Goal: Check status: Check status

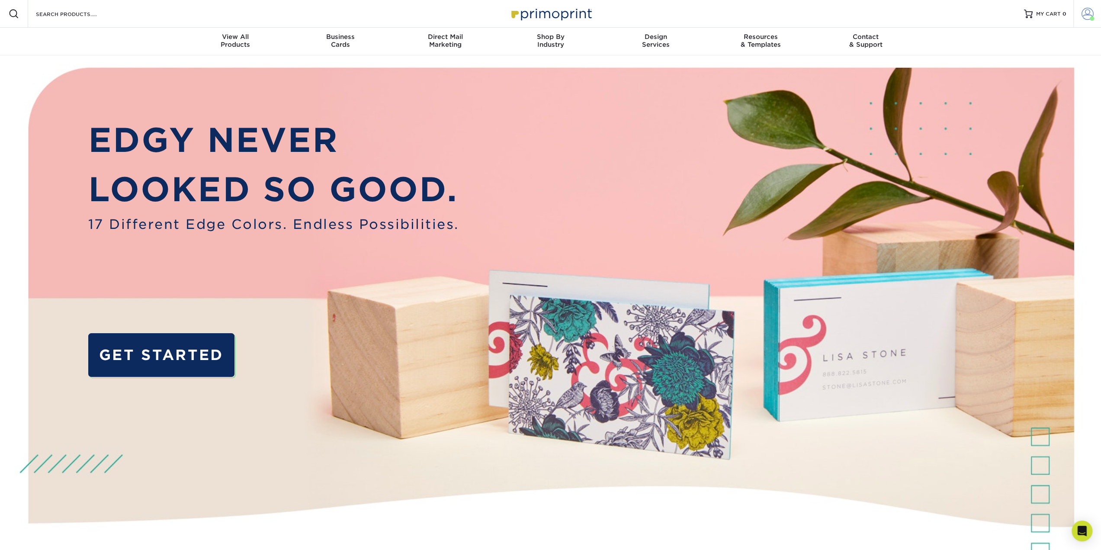
click at [1080, 18] on link "Account" at bounding box center [1088, 14] width 28 height 28
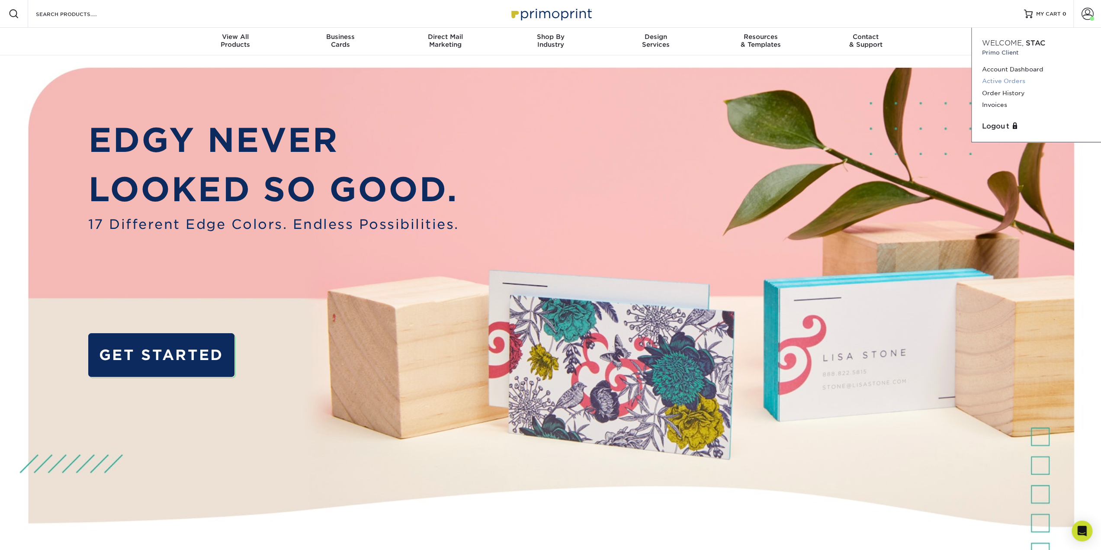
click at [1008, 77] on link "Active Orders" at bounding box center [1036, 81] width 109 height 12
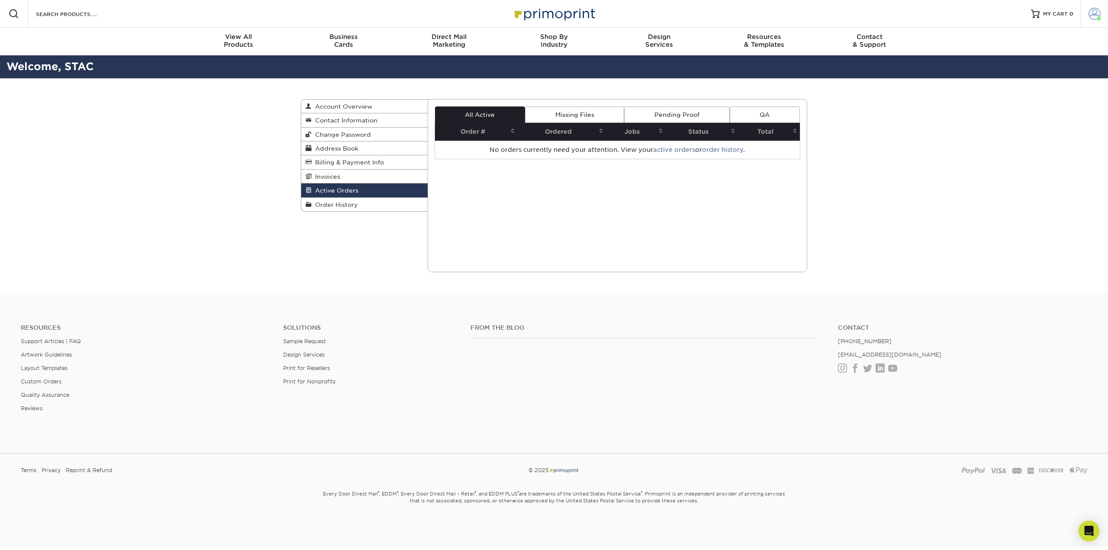
click at [1088, 16] on span at bounding box center [1094, 14] width 12 height 12
click at [1017, 91] on link "Order History" at bounding box center [1043, 93] width 109 height 12
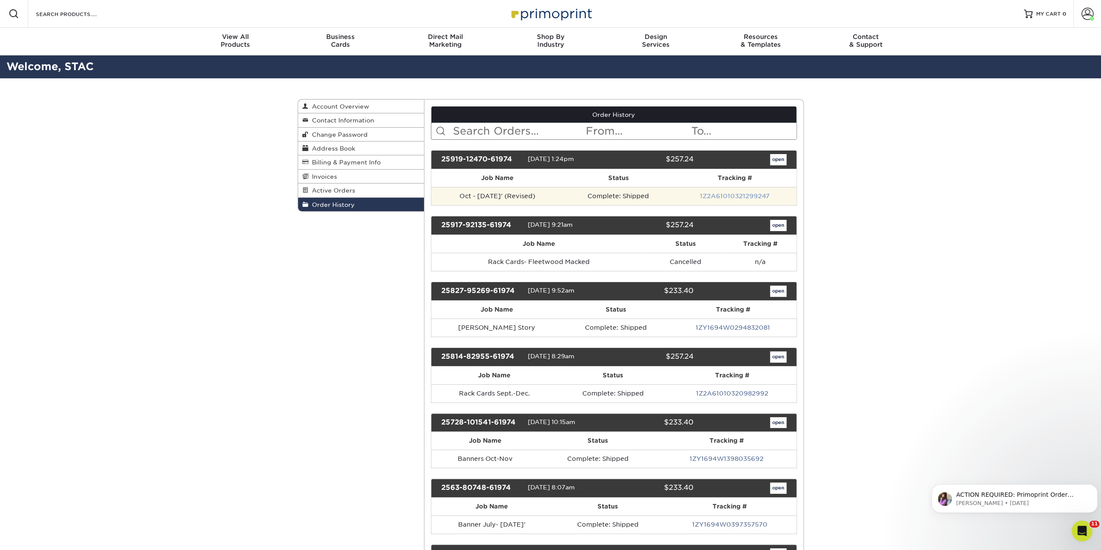
click at [714, 193] on link "1Z2A61010321299247" at bounding box center [735, 196] width 70 height 7
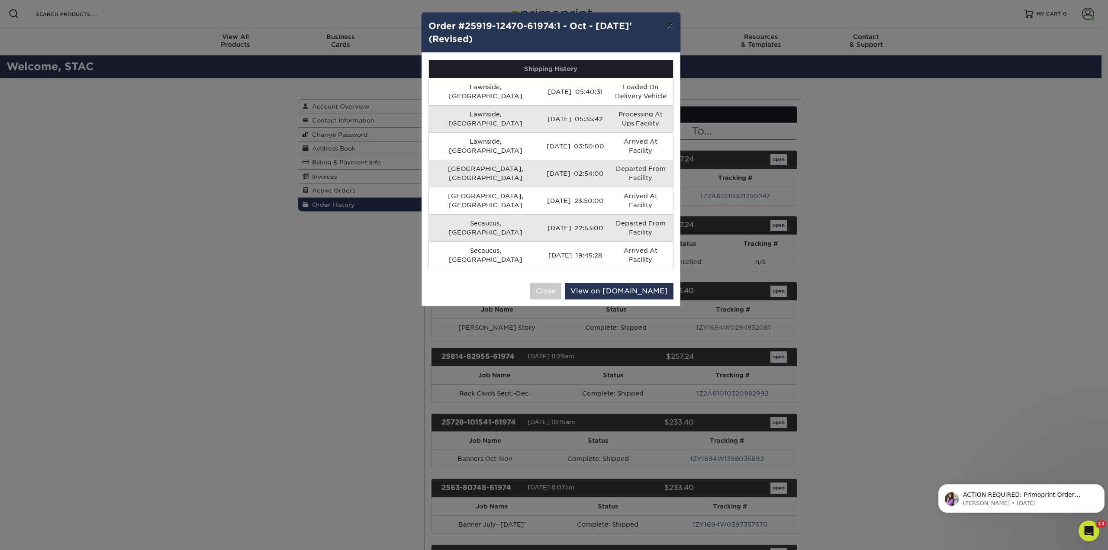
click at [666, 32] on button "×" at bounding box center [670, 25] width 20 height 24
